Goal: Information Seeking & Learning: Learn about a topic

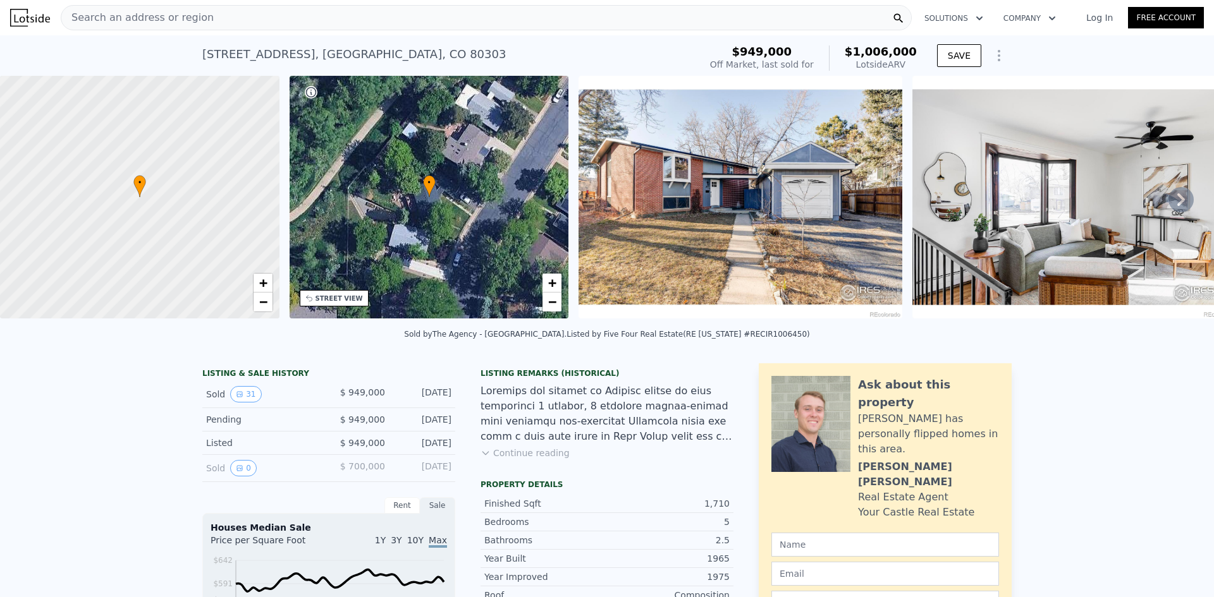
click at [664, 190] on img at bounding box center [740, 197] width 324 height 243
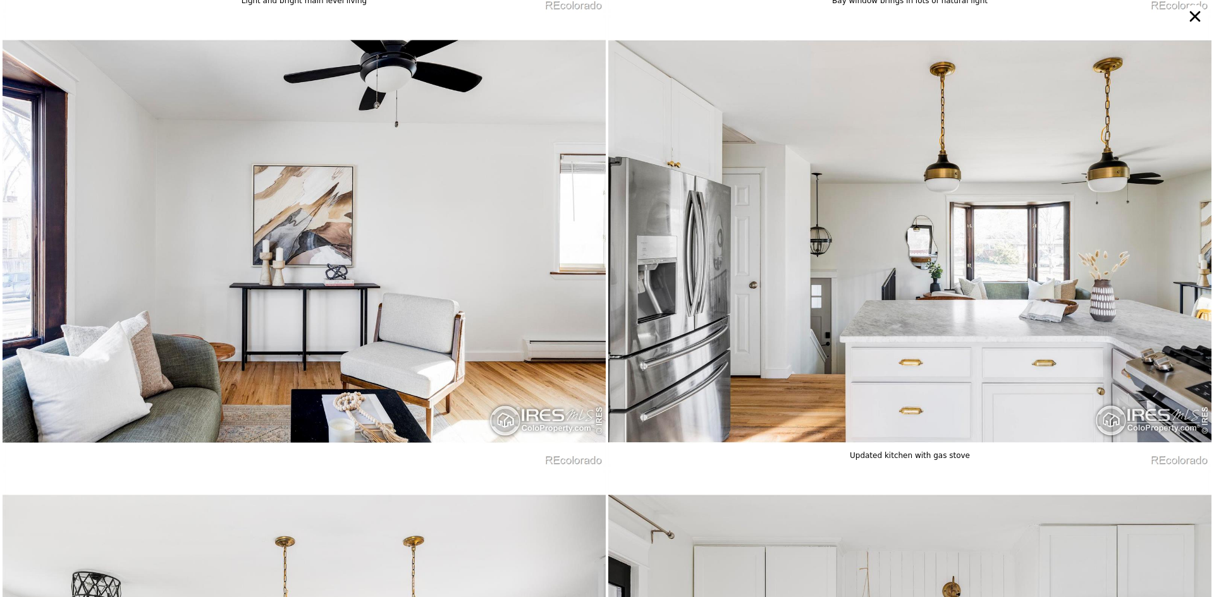
scroll to position [903, 0]
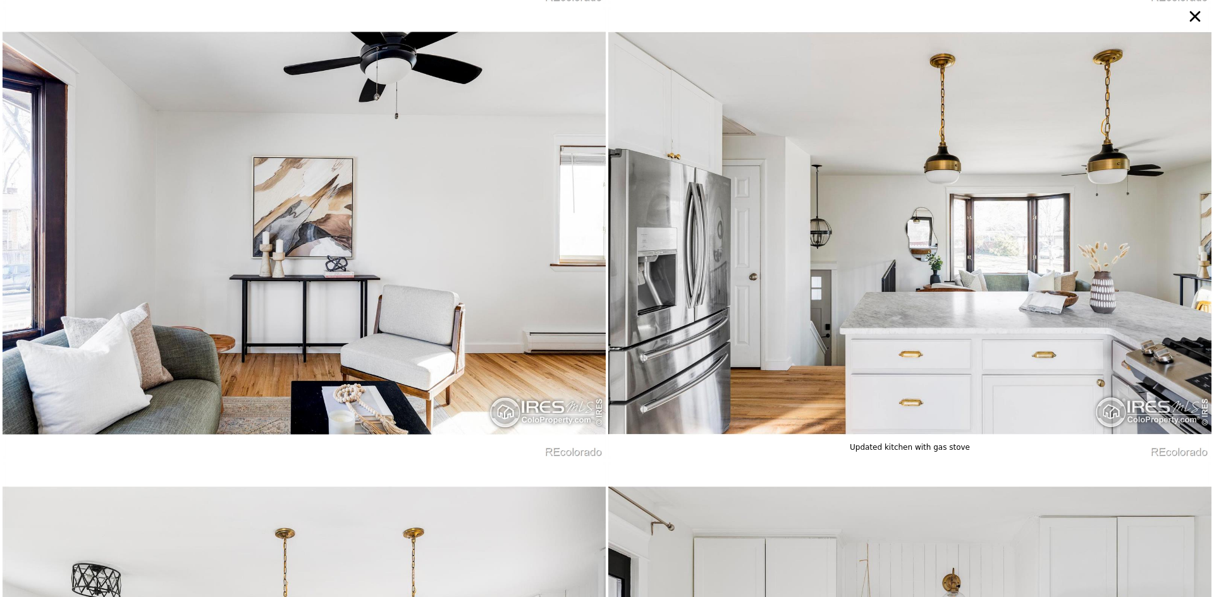
click at [781, 361] on img at bounding box center [909, 233] width 603 height 453
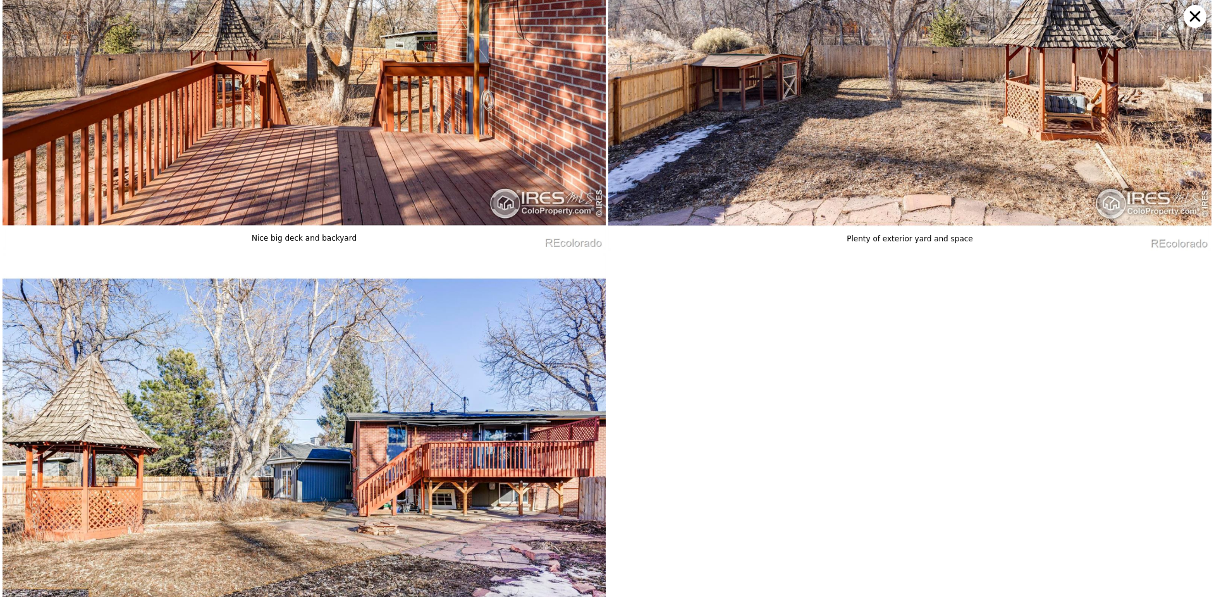
scroll to position [6620, 0]
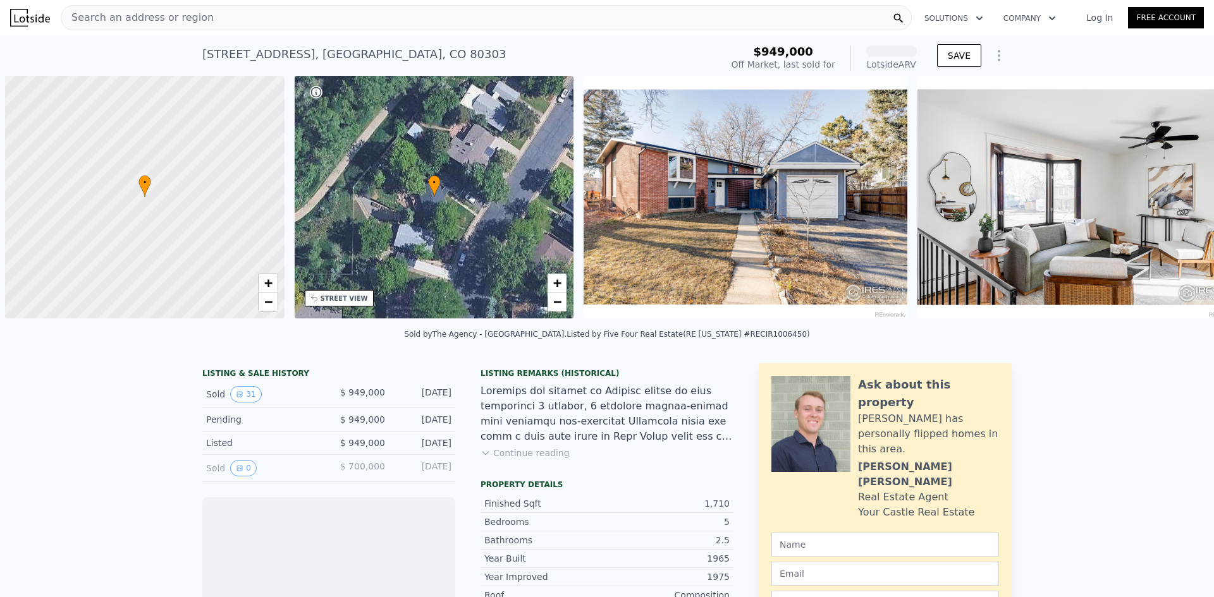
scroll to position [0, 5]
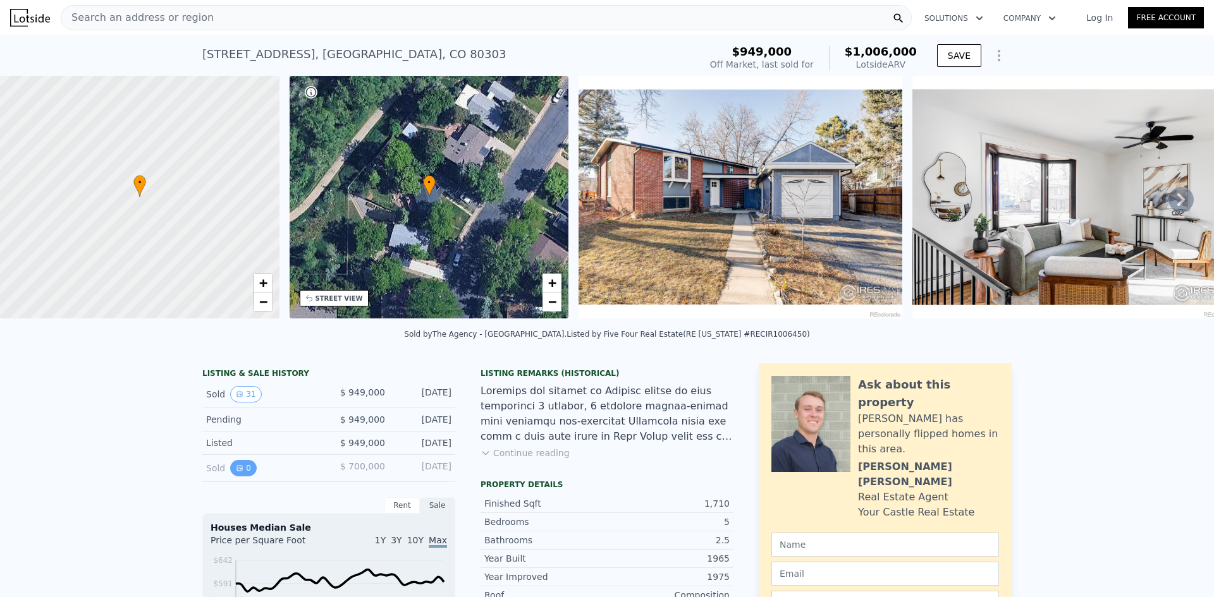
click at [236, 477] on button "0" at bounding box center [243, 468] width 27 height 16
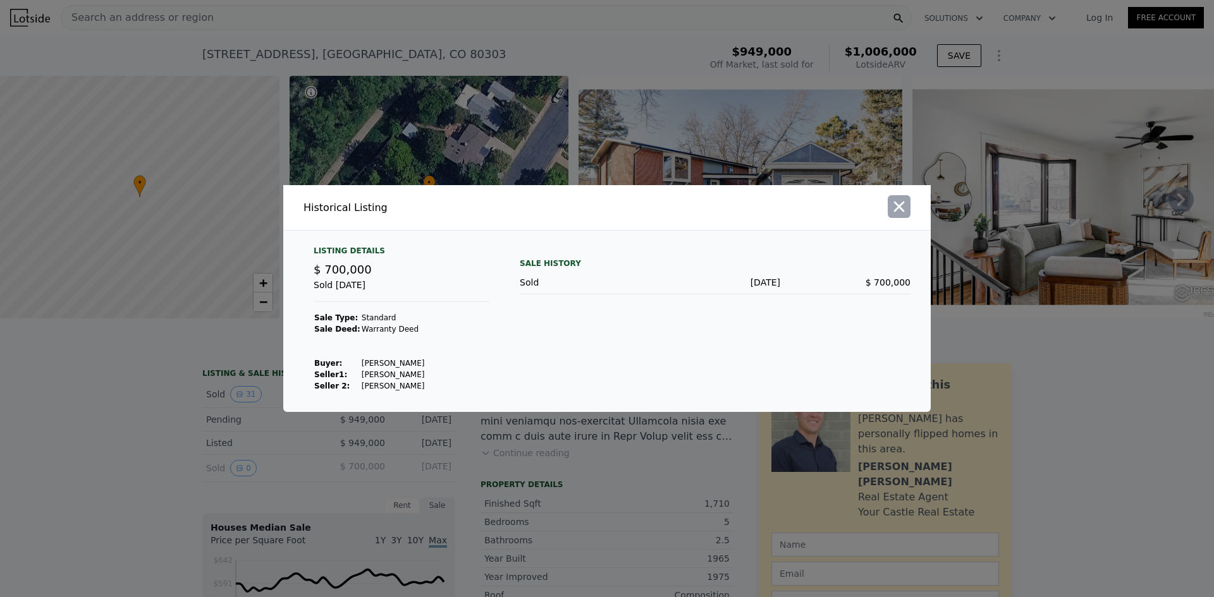
click at [899, 209] on icon "button" at bounding box center [899, 207] width 18 height 18
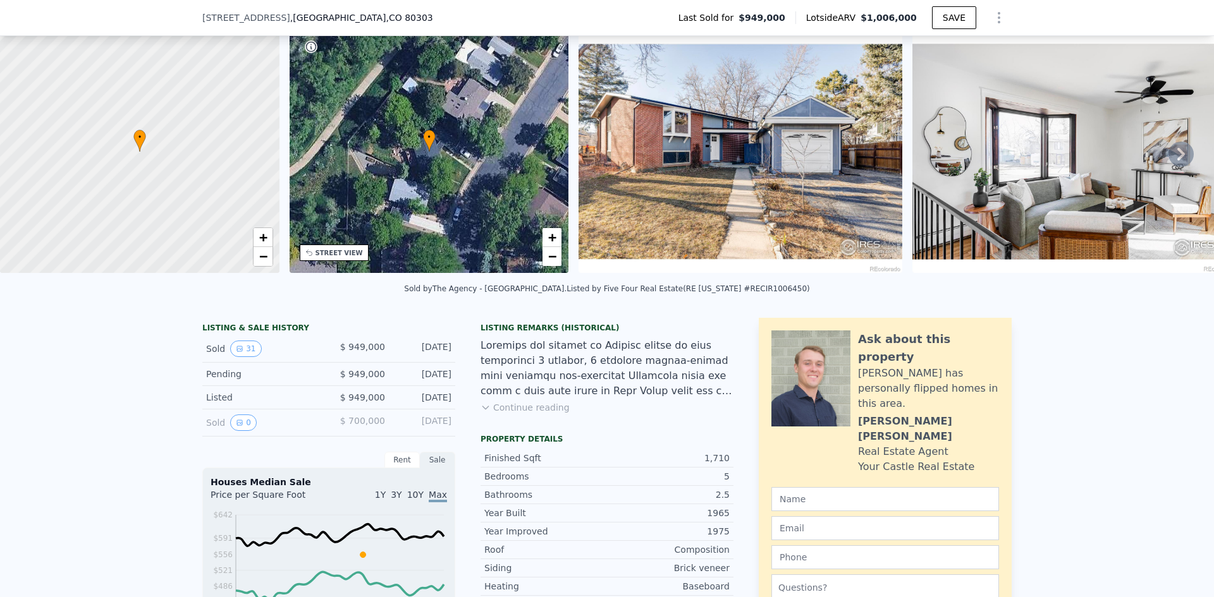
scroll to position [59, 0]
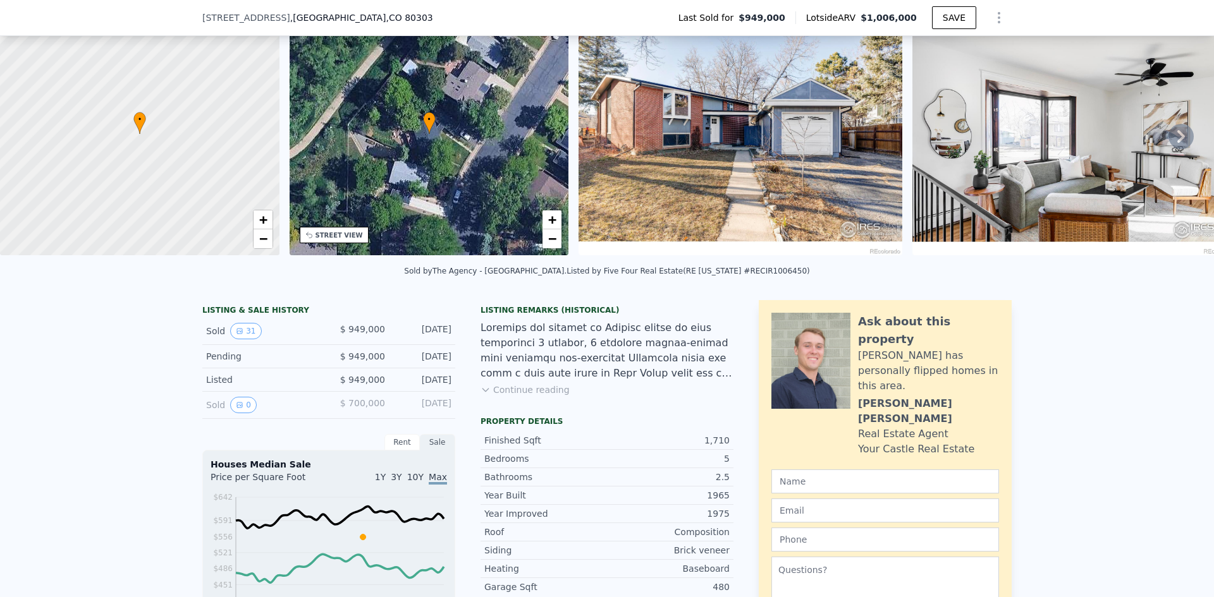
click at [496, 396] on button "Continue reading" at bounding box center [524, 390] width 89 height 13
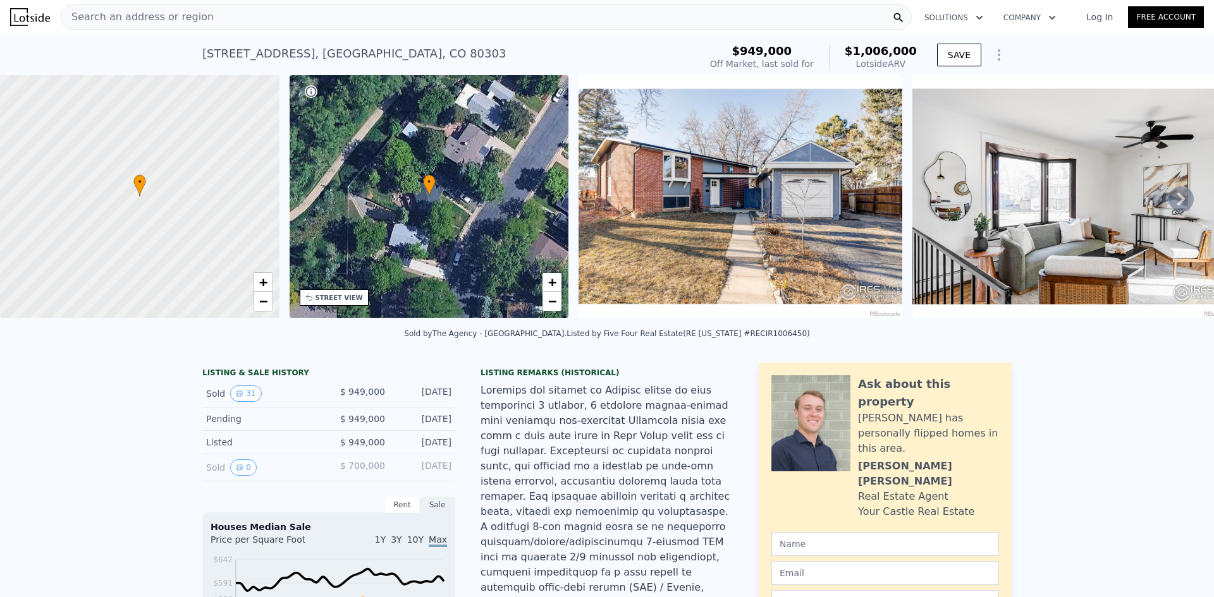
scroll to position [0, 0]
click at [992, 53] on icon "Show Options" at bounding box center [998, 55] width 15 height 15
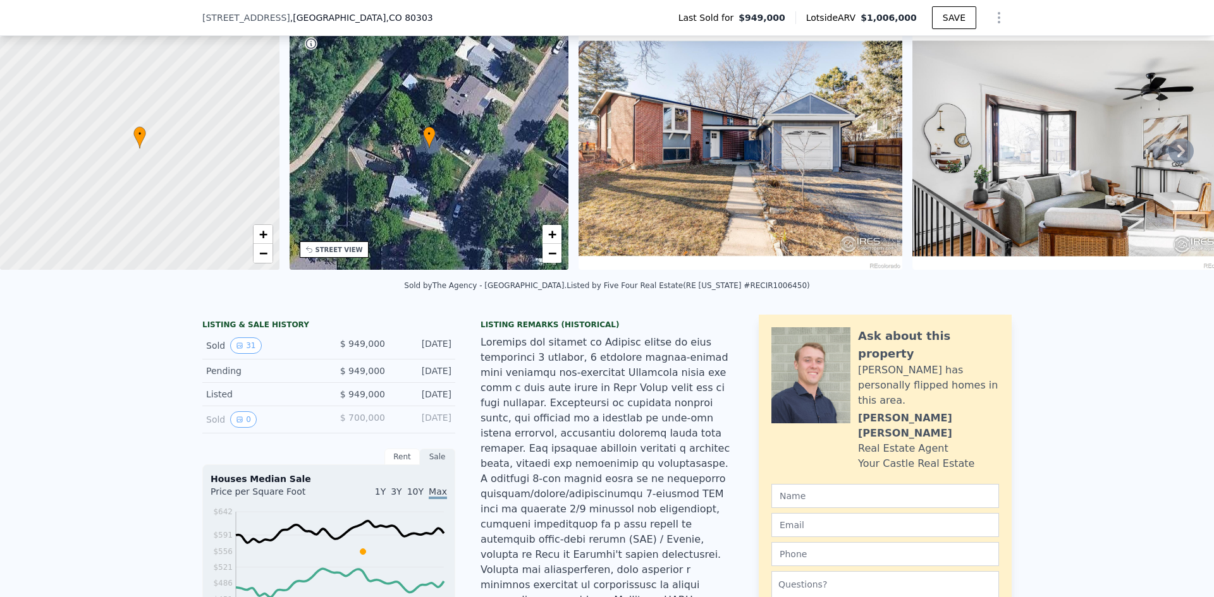
scroll to position [59, 0]
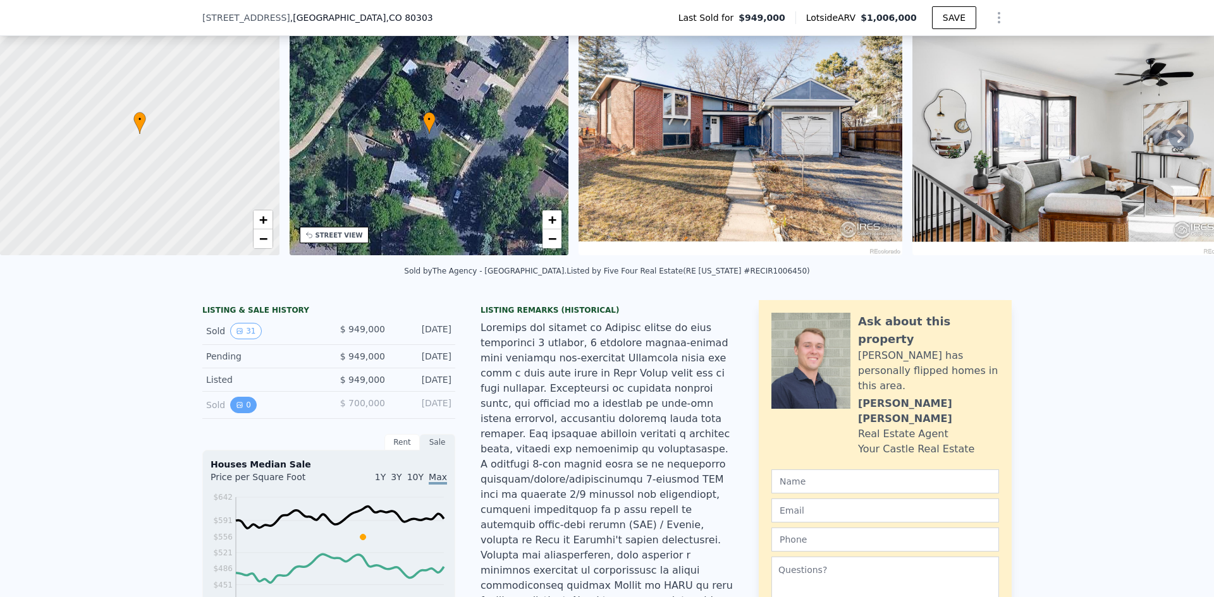
click at [236, 409] on icon "View historical data" at bounding box center [240, 405] width 8 height 8
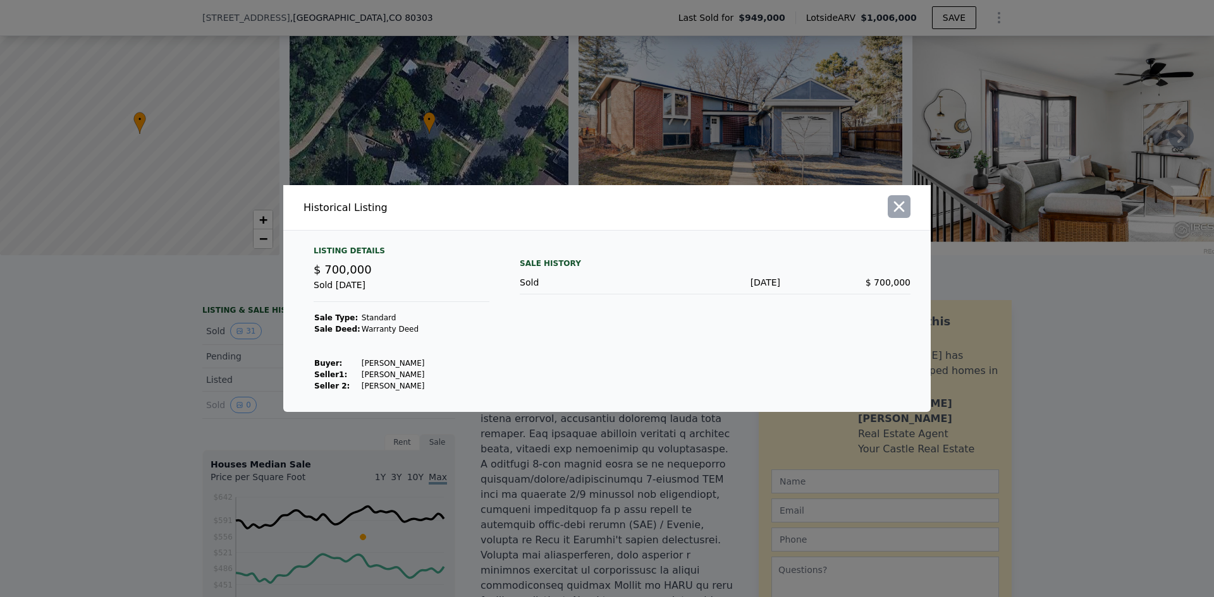
click at [896, 213] on icon "button" at bounding box center [899, 207] width 18 height 18
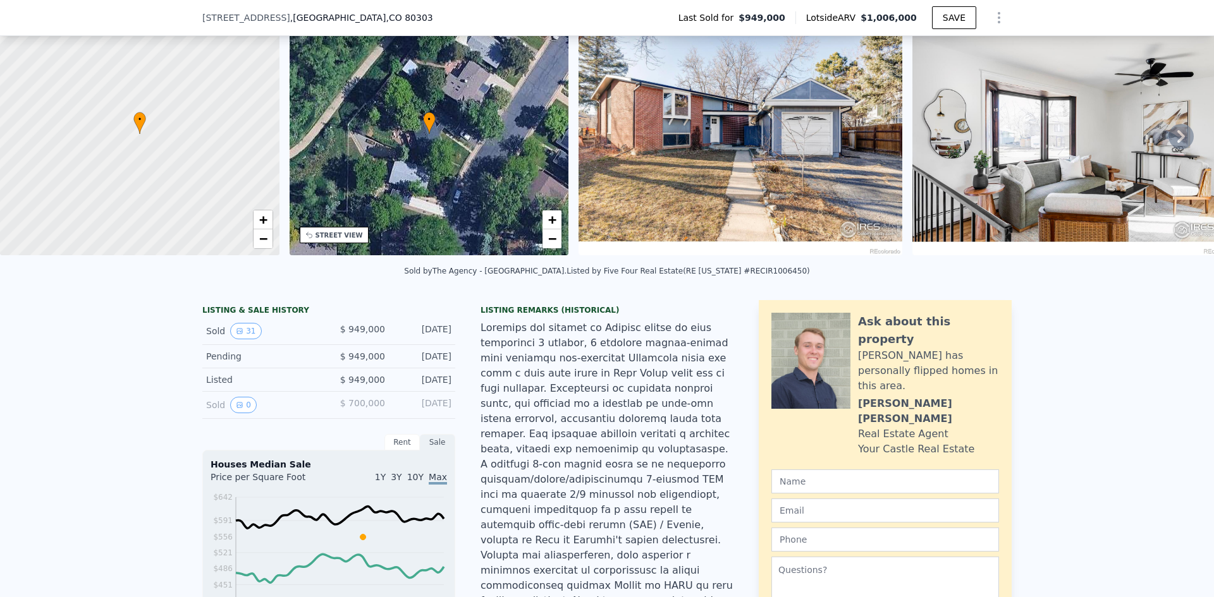
click at [393, 448] on div "Rent" at bounding box center [401, 442] width 35 height 16
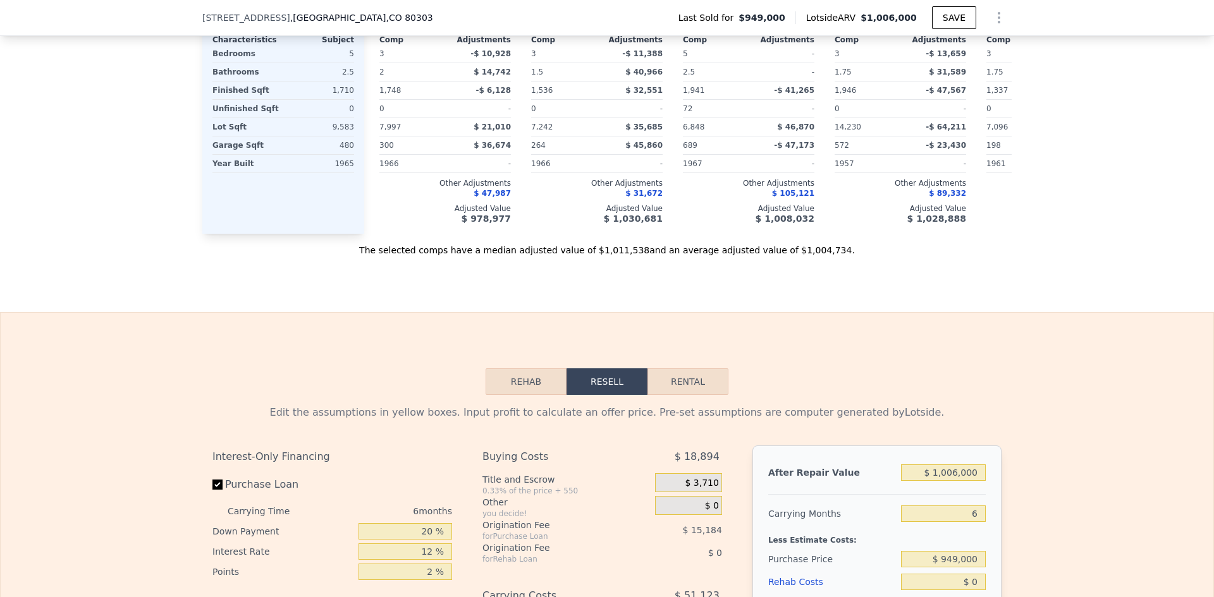
scroll to position [1765, 0]
